Goal: Task Accomplishment & Management: Manage account settings

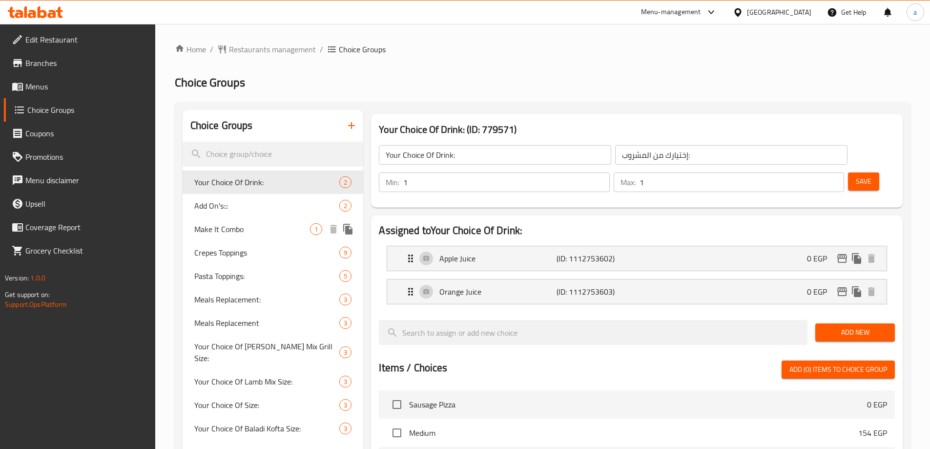
click at [270, 236] on div "Make It Combo 1" at bounding box center [273, 228] width 181 height 23
type input "Make It Combo"
type input "اجعلها كومبو"
type input "0"
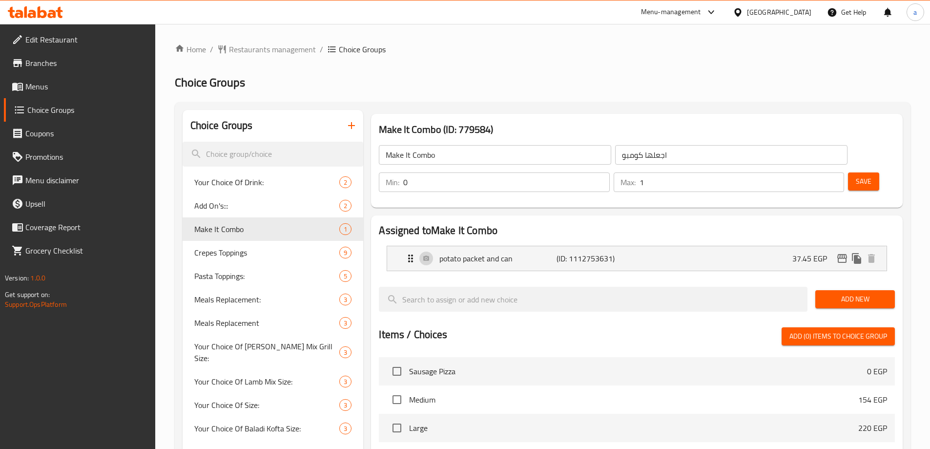
click at [595, 116] on div "Make It Combo (ID: 779584) Make It Combo ​ اجعلها كومبو ​ Min: 0 ​ Max: 1 ​ Save" at bounding box center [637, 161] width 532 height 94
click at [245, 54] on span "Restaurants management" at bounding box center [272, 49] width 87 height 12
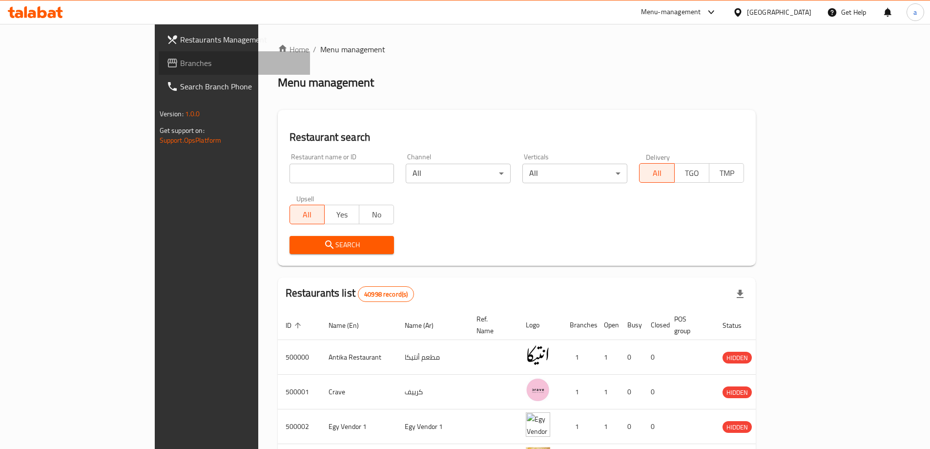
click at [180, 66] on span "Branches" at bounding box center [241, 63] width 122 height 12
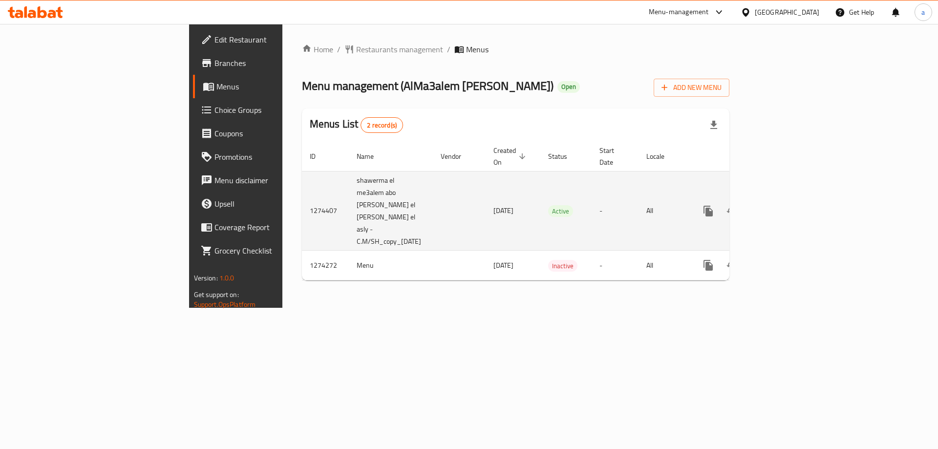
click at [783, 207] on icon "enhanced table" at bounding box center [778, 211] width 9 height 9
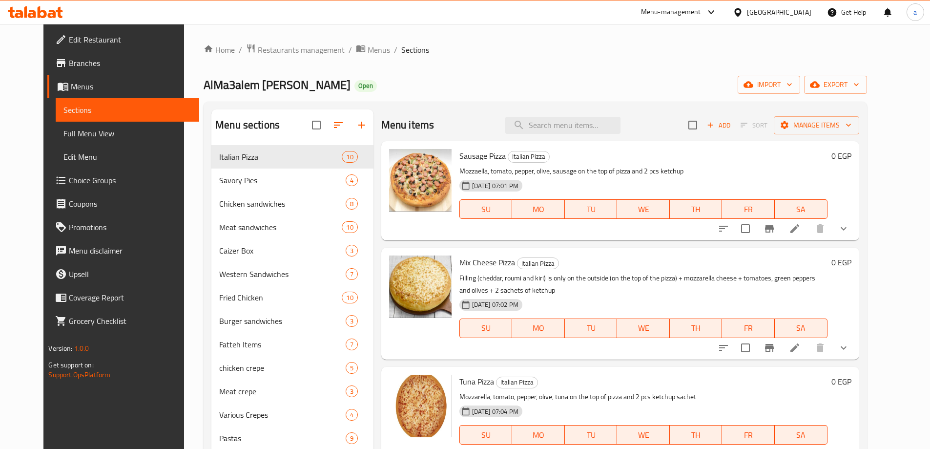
click at [69, 186] on span "Choice Groups" at bounding box center [130, 180] width 122 height 12
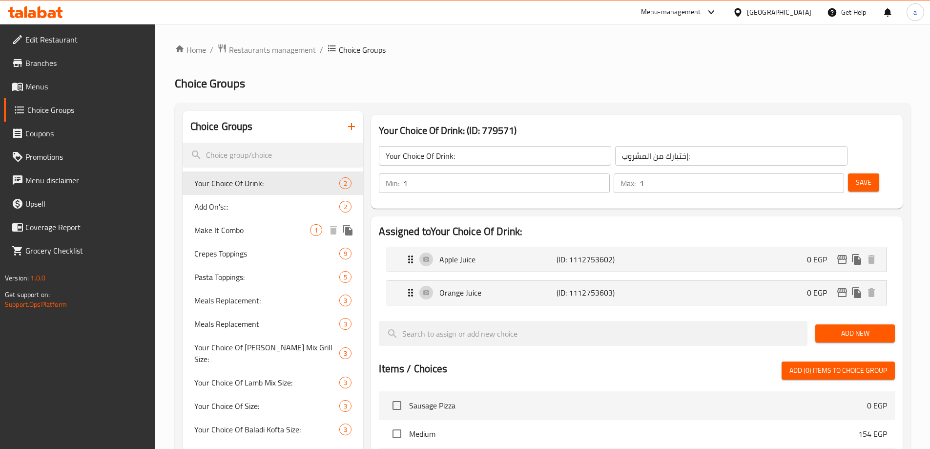
click at [234, 224] on span "Make It Combo" at bounding box center [252, 230] width 116 height 12
type input "Make It Combo"
type input "اجعلها كومبو"
type input "0"
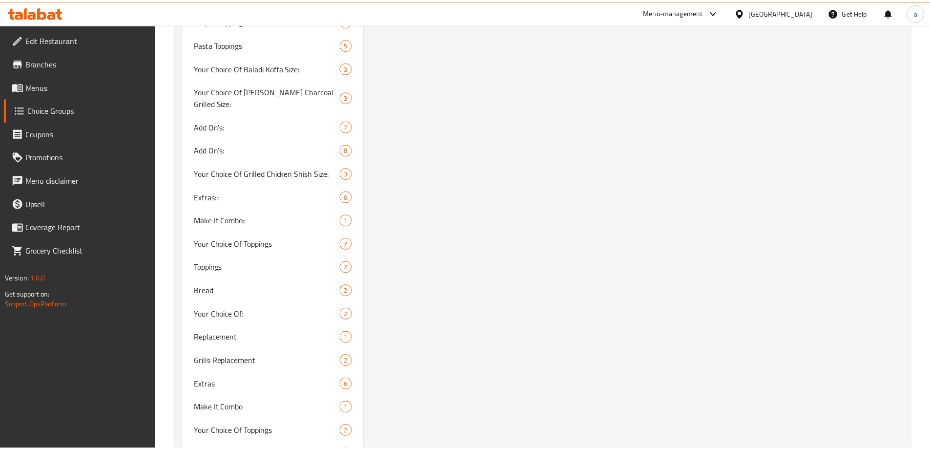
scroll to position [1008, 0]
